Goal: Navigation & Orientation: Understand site structure

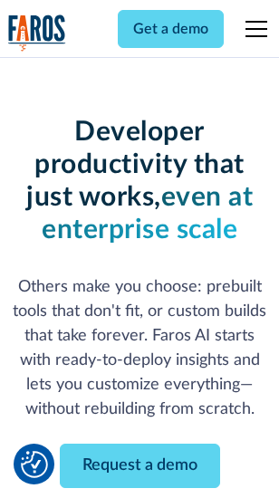
scroll to position [217, 0]
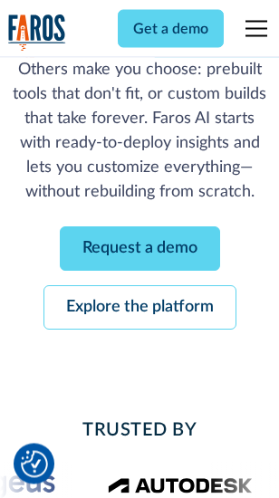
click at [140, 250] on link "Request a demo" at bounding box center [140, 249] width 160 height 44
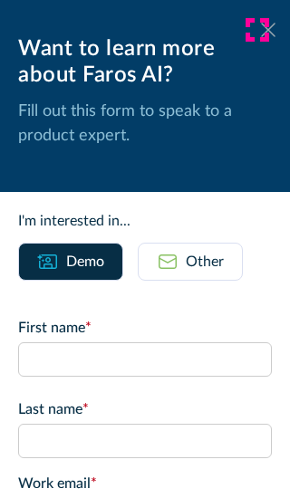
click at [261, 30] on icon at bounding box center [268, 30] width 14 height 14
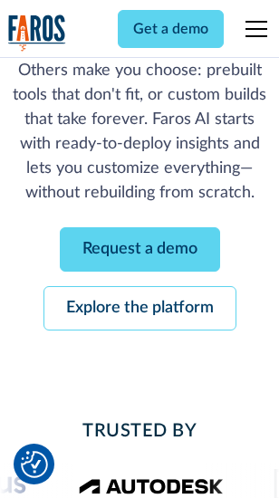
scroll to position [275, 0]
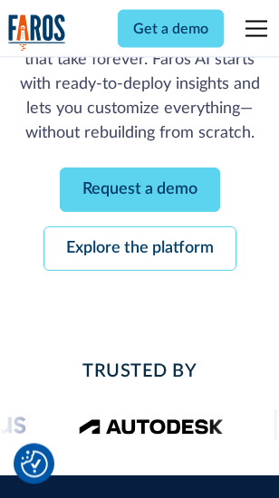
click at [140, 250] on link "Explore the platform" at bounding box center [139, 249] width 193 height 44
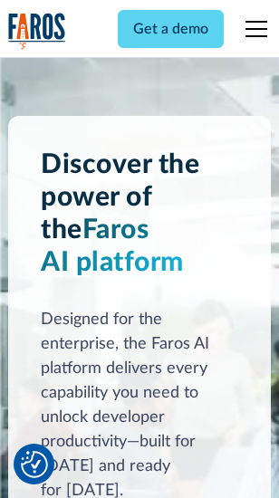
scroll to position [13802, 0]
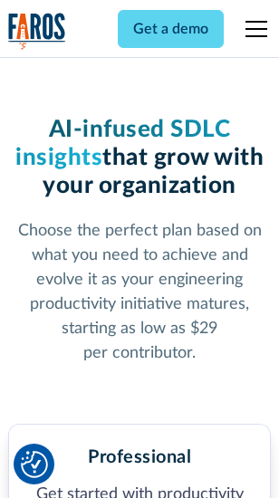
scroll to position [2872, 0]
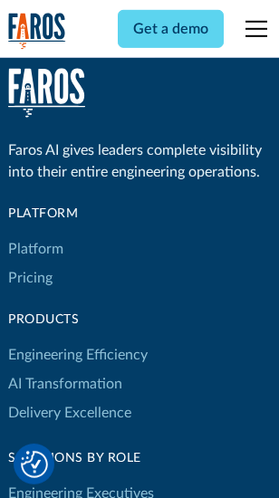
click at [35, 249] on link "Platform" at bounding box center [35, 249] width 55 height 29
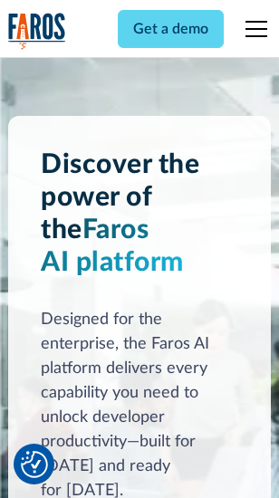
scroll to position [14384, 0]
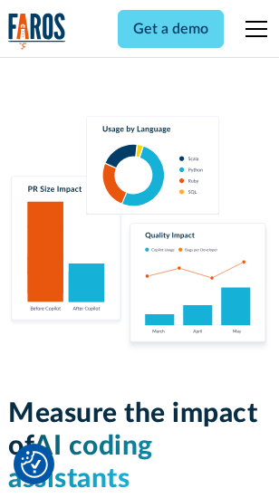
scroll to position [11311, 0]
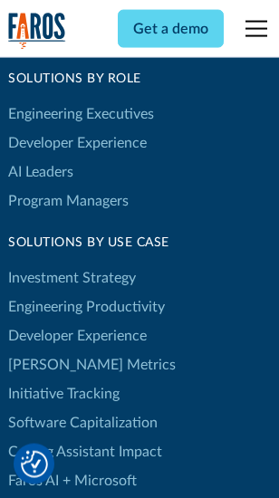
click at [54, 351] on link "[PERSON_NAME] Metrics" at bounding box center [92, 365] width 168 height 29
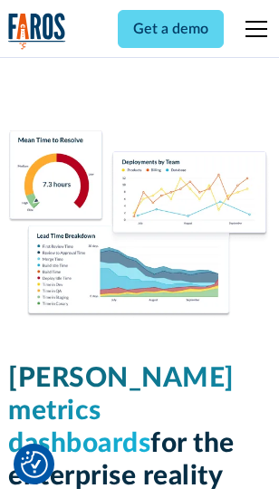
scroll to position [8022, 0]
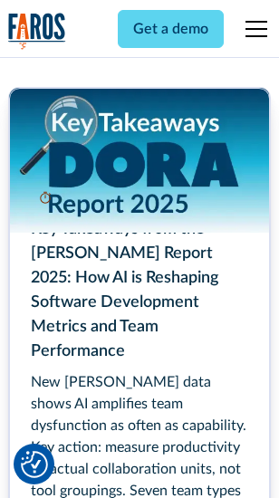
scroll to position [8296, 0]
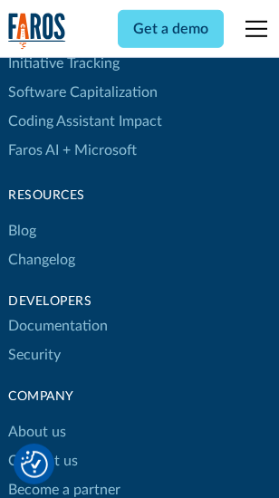
click at [42, 249] on link "Changelog" at bounding box center [41, 260] width 67 height 29
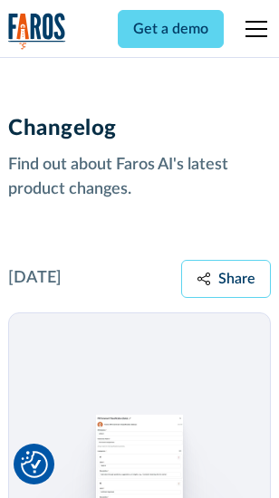
scroll to position [22218, 0]
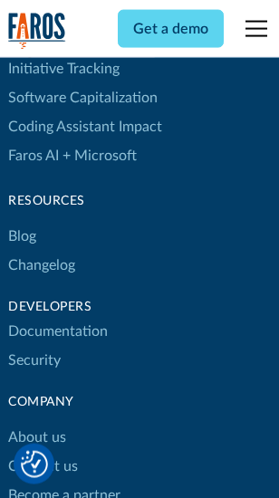
click at [36, 423] on link "About us" at bounding box center [37, 437] width 58 height 29
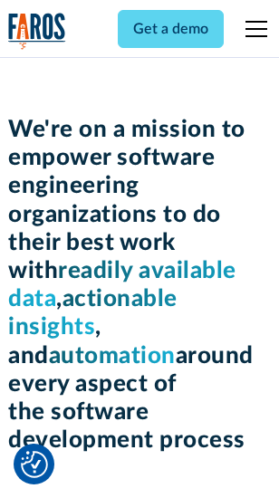
scroll to position [6266, 0]
